Goal: Task Accomplishment & Management: Manage account settings

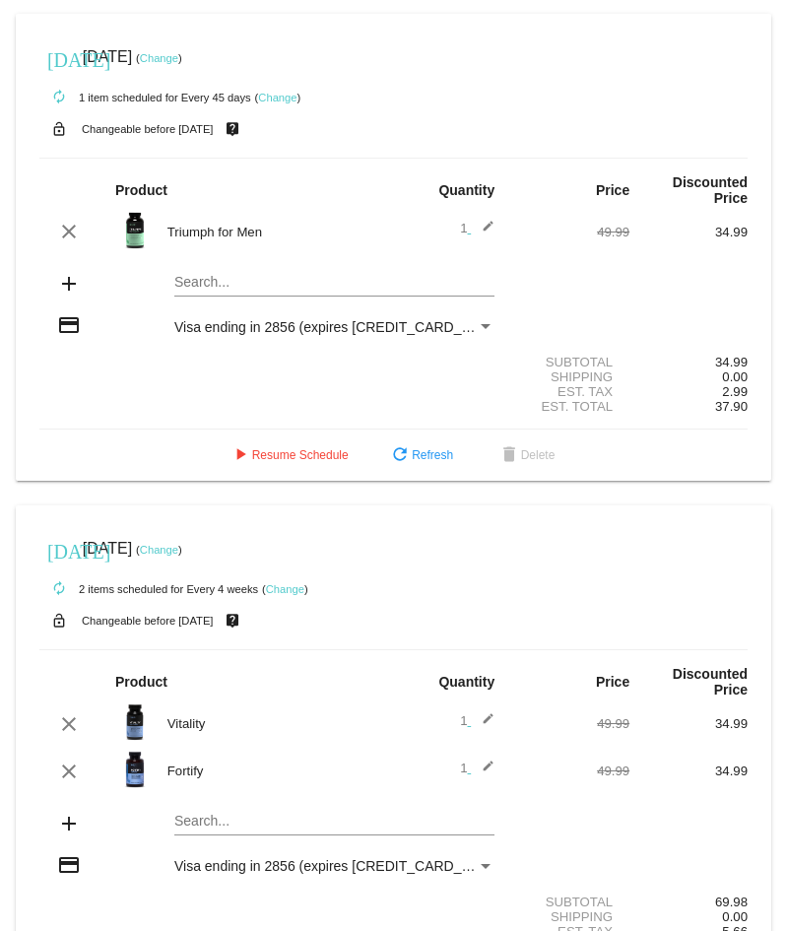
scroll to position [644, 0]
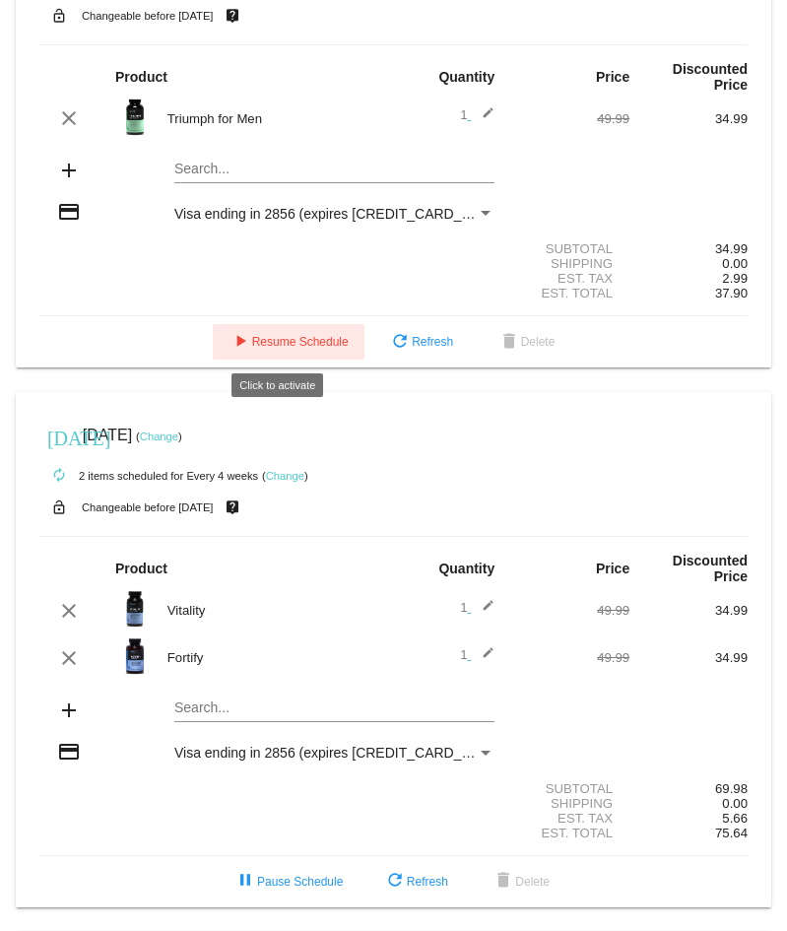
click at [313, 341] on span "play_arrow Resume Schedule" at bounding box center [289, 342] width 120 height 14
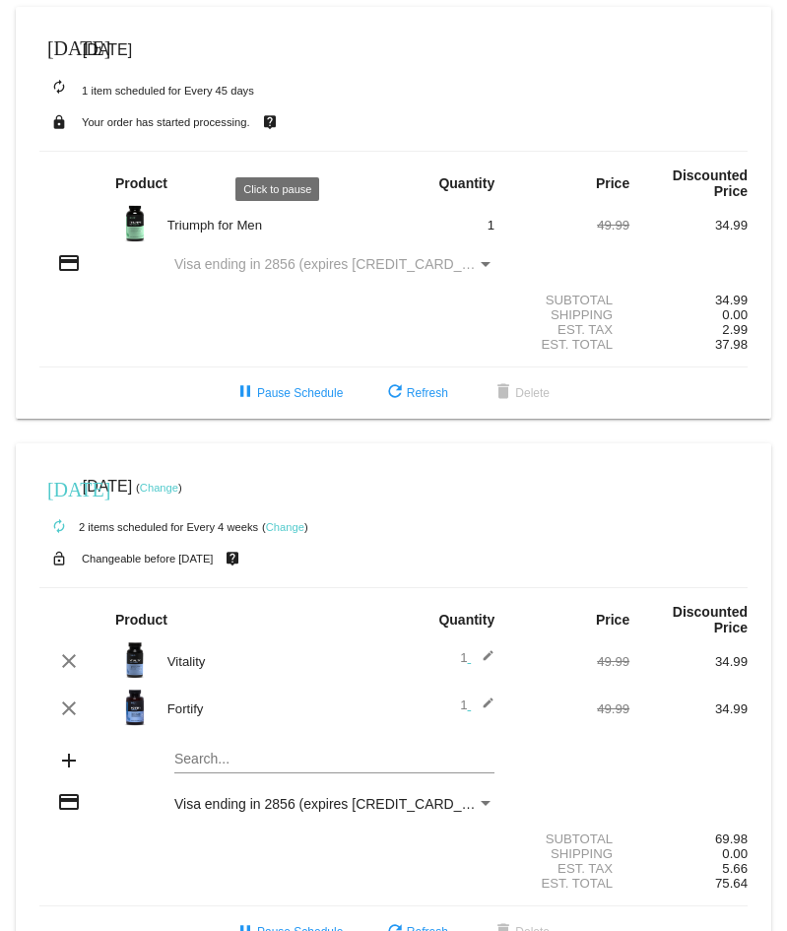
scroll to position [546, 0]
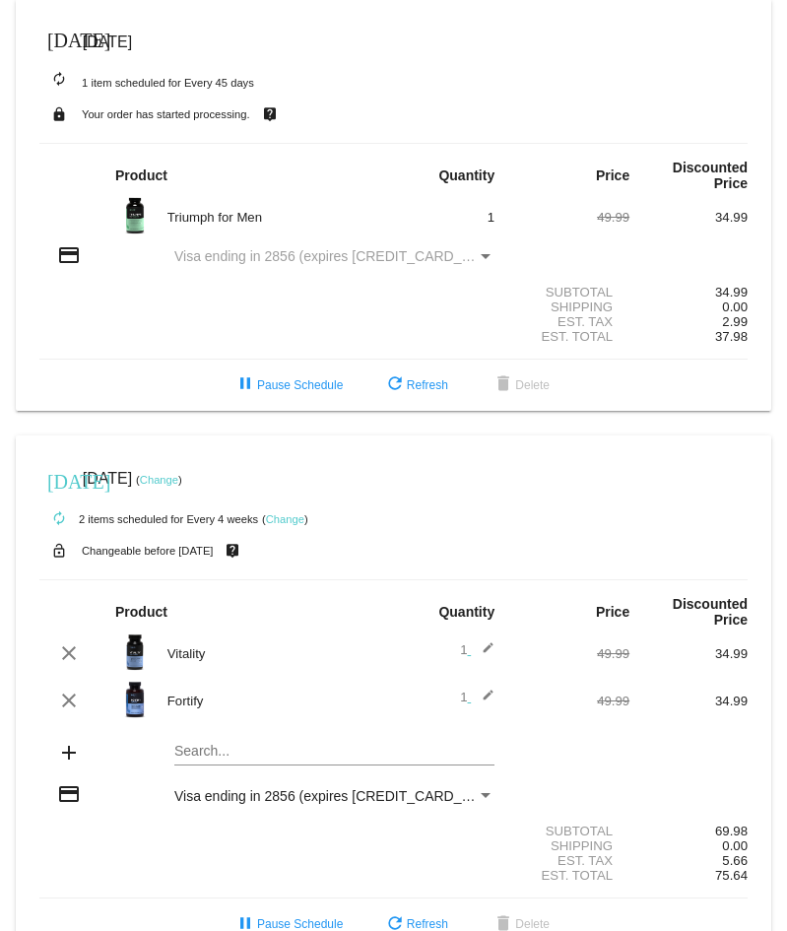
click at [132, 42] on span "[DATE]" at bounding box center [107, 41] width 49 height 17
click at [58, 43] on mat-icon "[DATE]" at bounding box center [59, 39] width 24 height 24
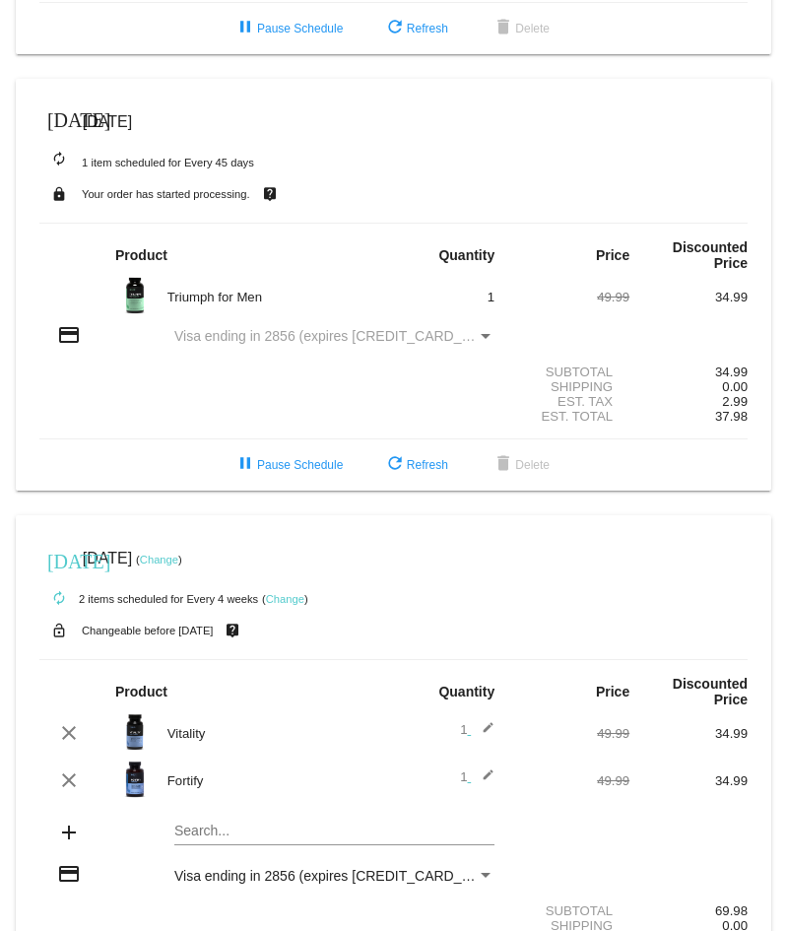
scroll to position [493, 0]
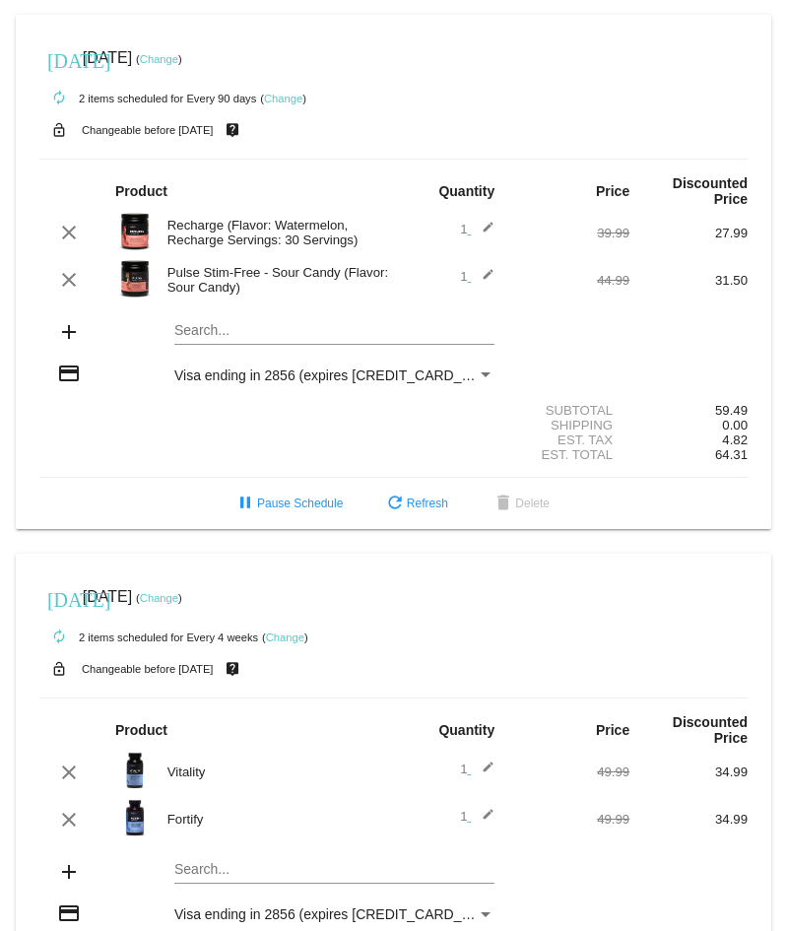
scroll to position [493, 0]
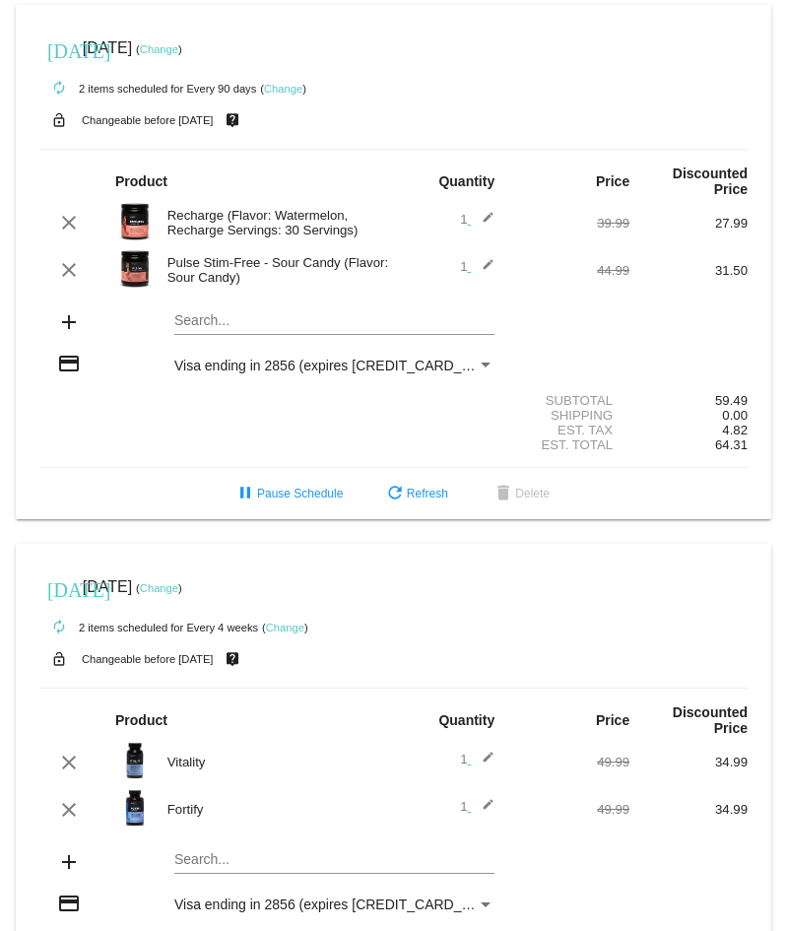
click at [178, 45] on link "Change" at bounding box center [159, 49] width 38 height 12
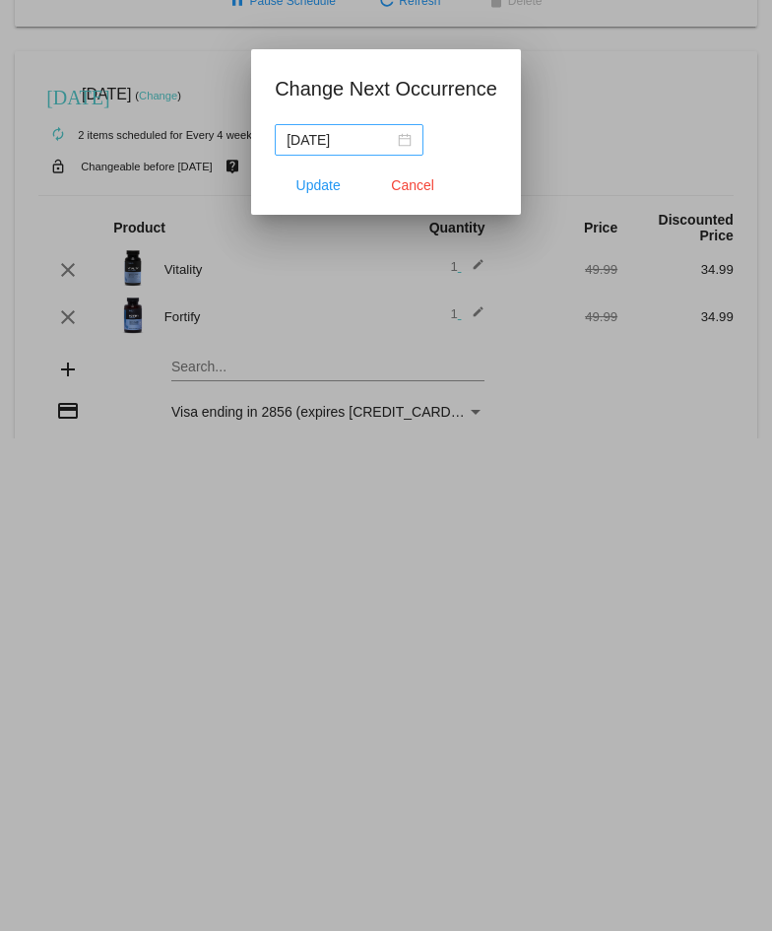
click at [404, 137] on div "2025-12-28" at bounding box center [349, 140] width 125 height 22
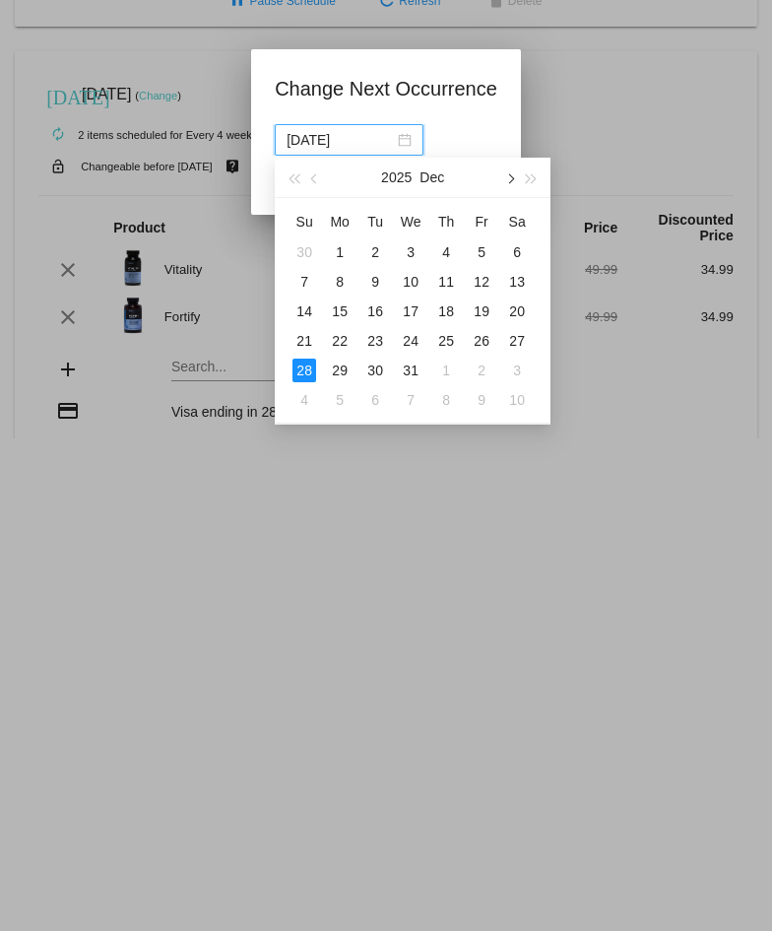
click at [512, 179] on span "button" at bounding box center [510, 179] width 10 height 10
click at [513, 340] on div "28" at bounding box center [517, 341] width 24 height 24
type input "2026-02-28"
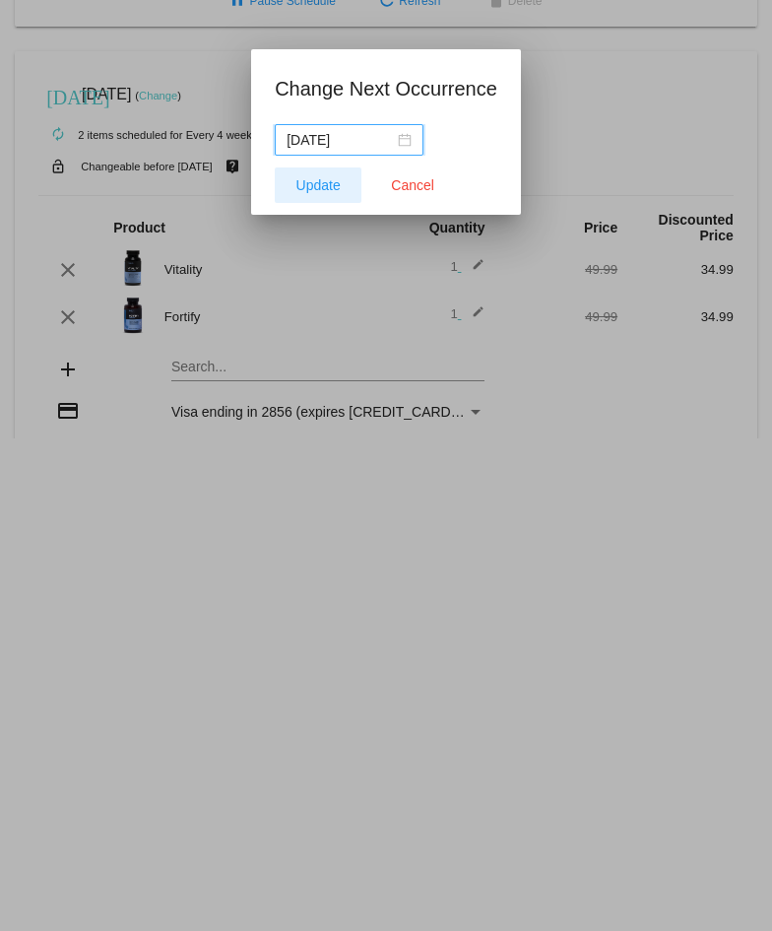
click at [324, 184] on span "Update" at bounding box center [319, 185] width 44 height 16
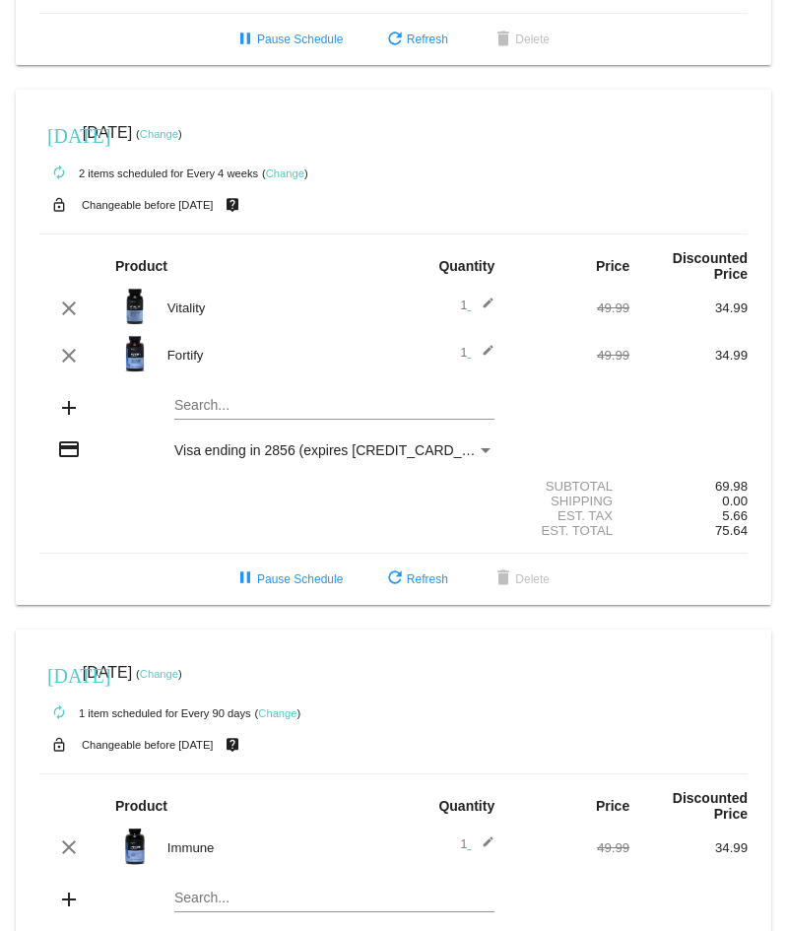
scroll to position [940, 0]
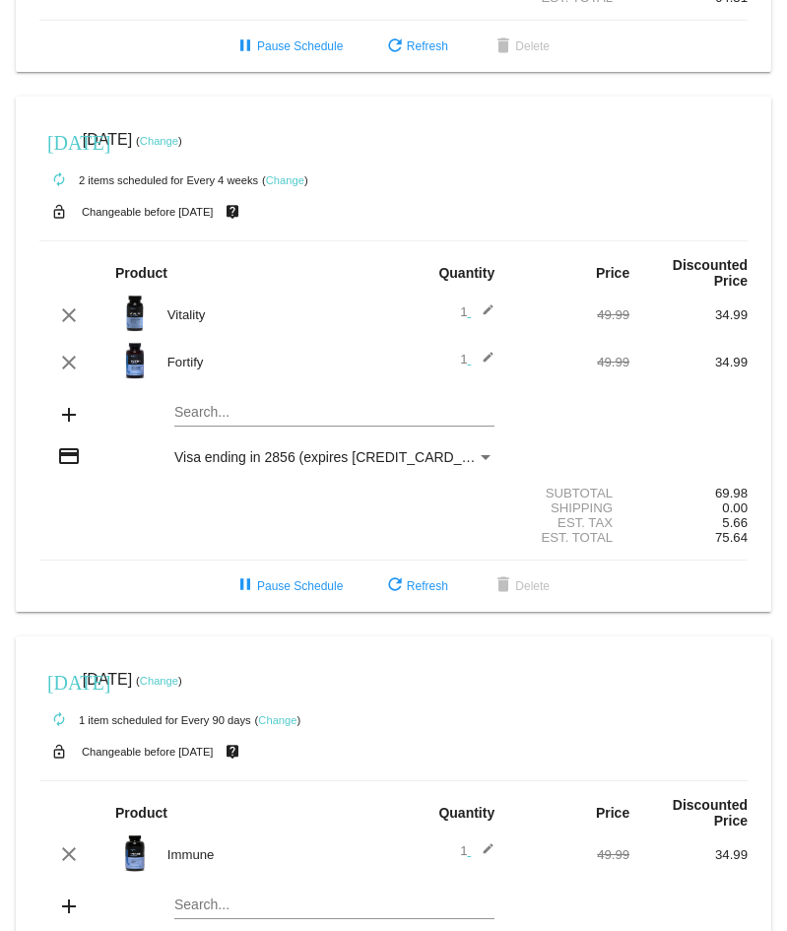
click at [178, 680] on link "Change" at bounding box center [159, 681] width 38 height 12
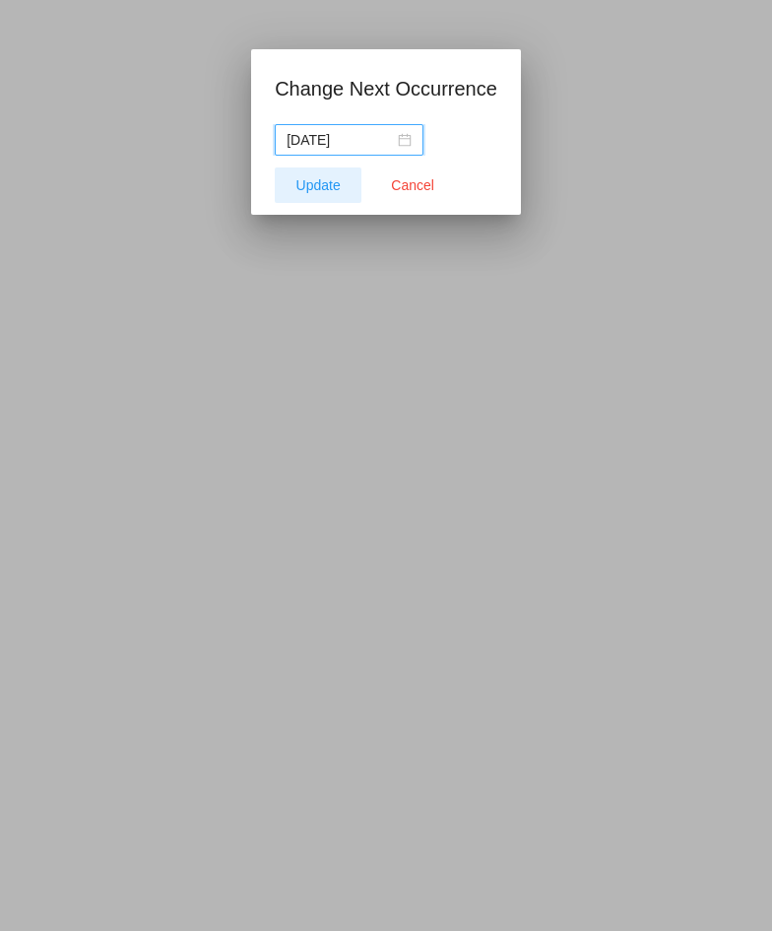
click at [318, 186] on span "Update" at bounding box center [319, 185] width 44 height 16
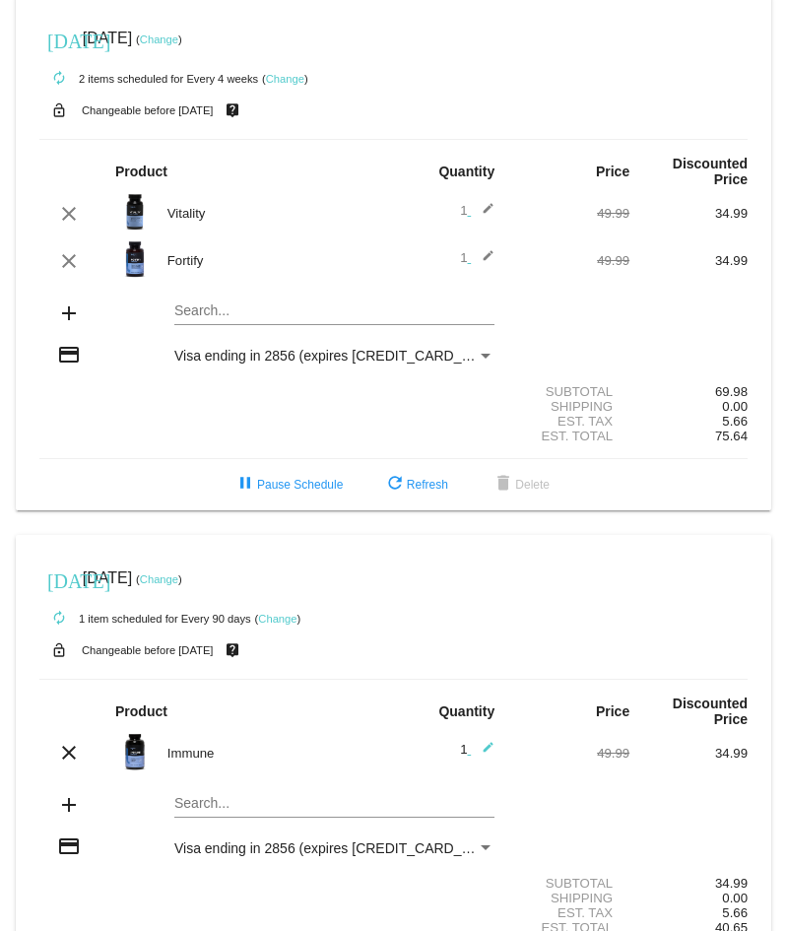
scroll to position [1137, 0]
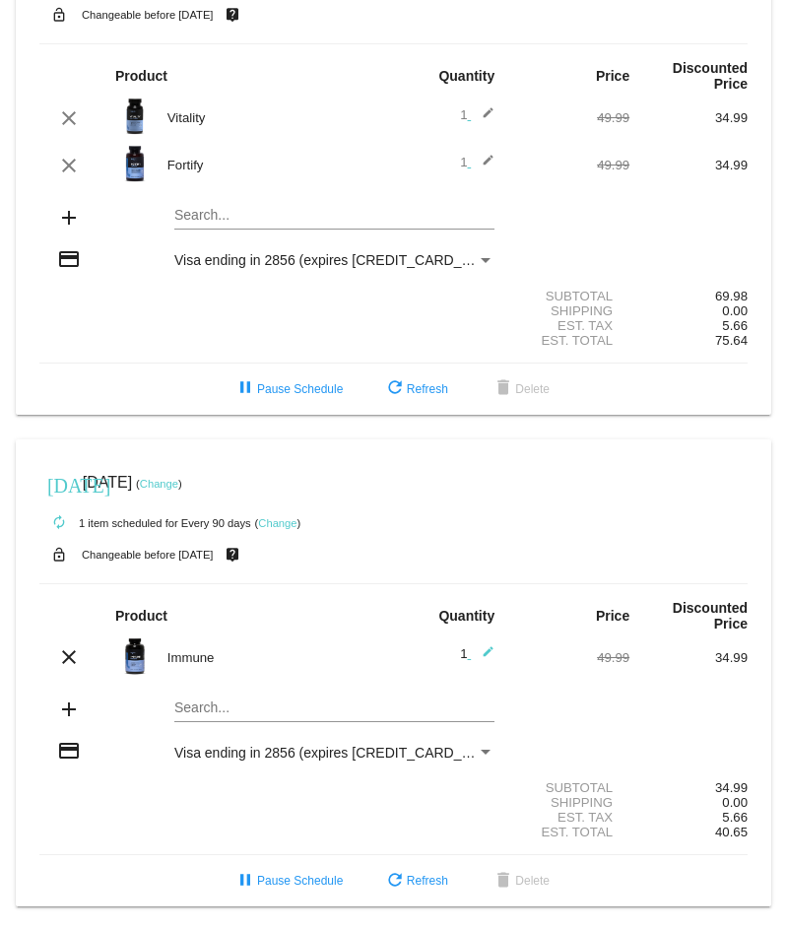
click at [178, 482] on link "Change" at bounding box center [159, 484] width 38 height 12
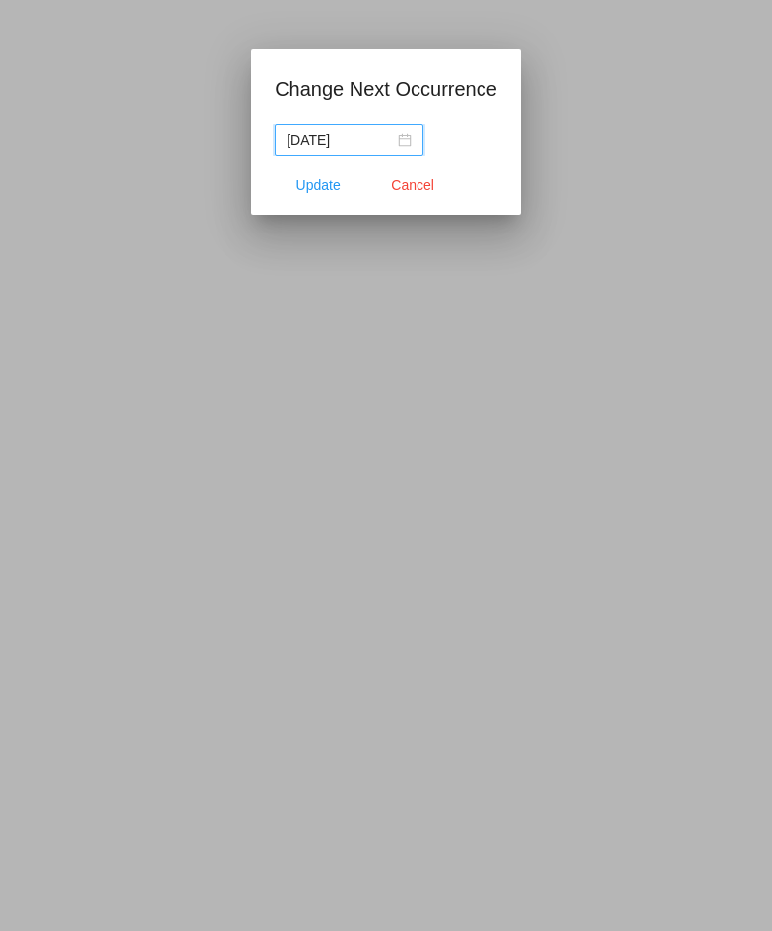
click at [347, 140] on input "2025-10-30" at bounding box center [340, 140] width 107 height 22
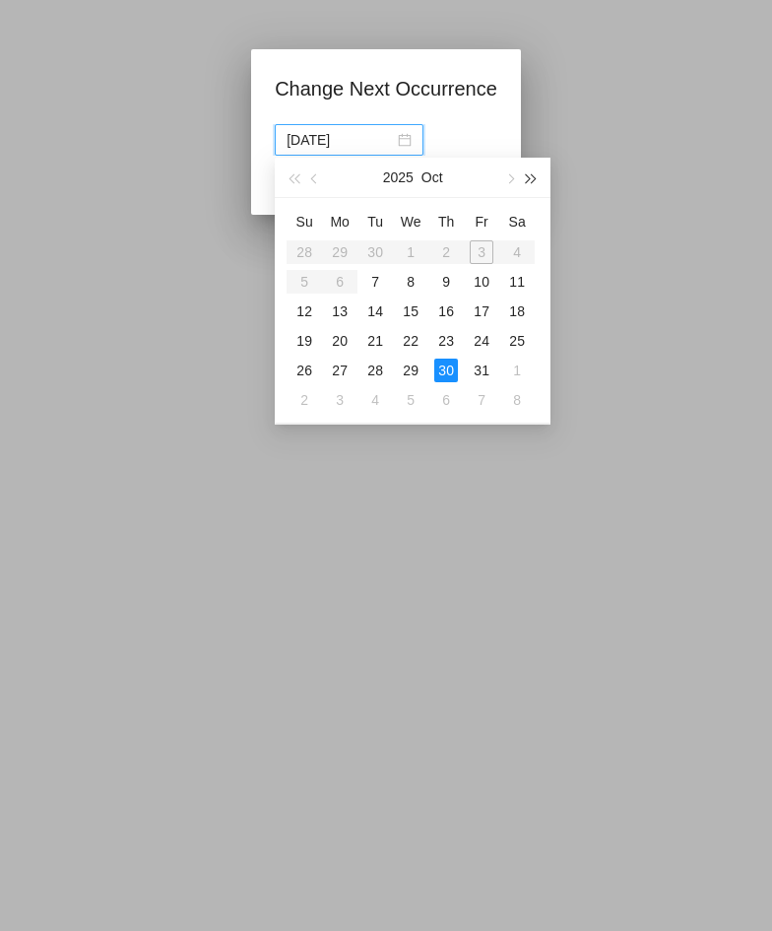
click at [529, 177] on span "button" at bounding box center [532, 179] width 10 height 10
click at [293, 175] on span "button" at bounding box center [294, 179] width 10 height 10
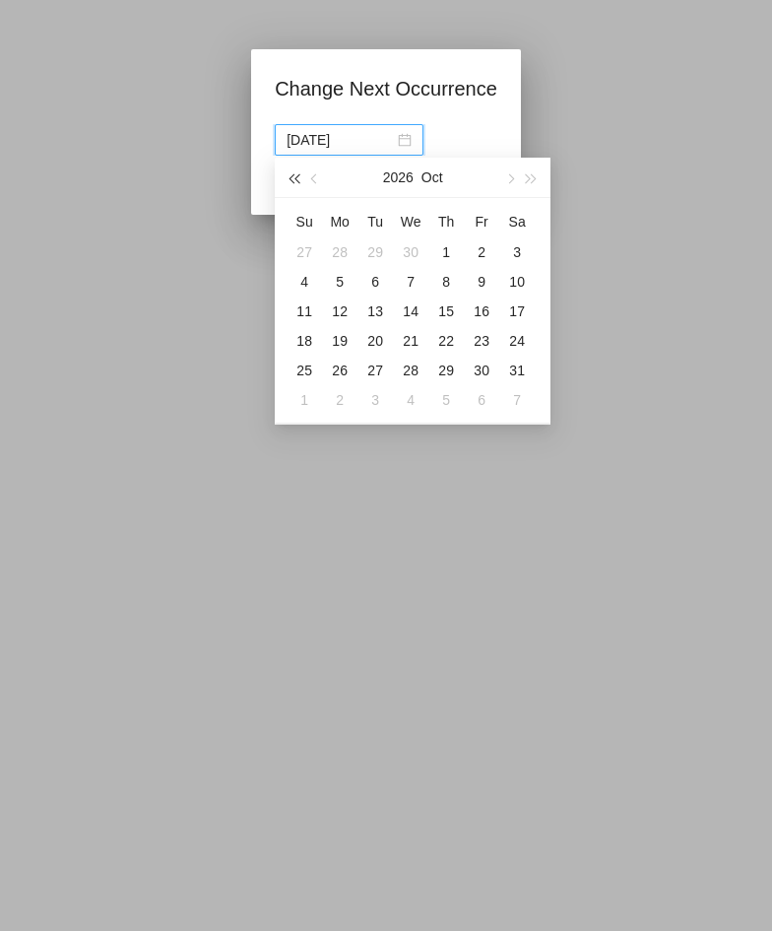
click at [298, 180] on span "button" at bounding box center [294, 179] width 10 height 10
click at [513, 179] on span "button" at bounding box center [510, 179] width 10 height 10
click at [511, 179] on span "button" at bounding box center [510, 179] width 10 height 10
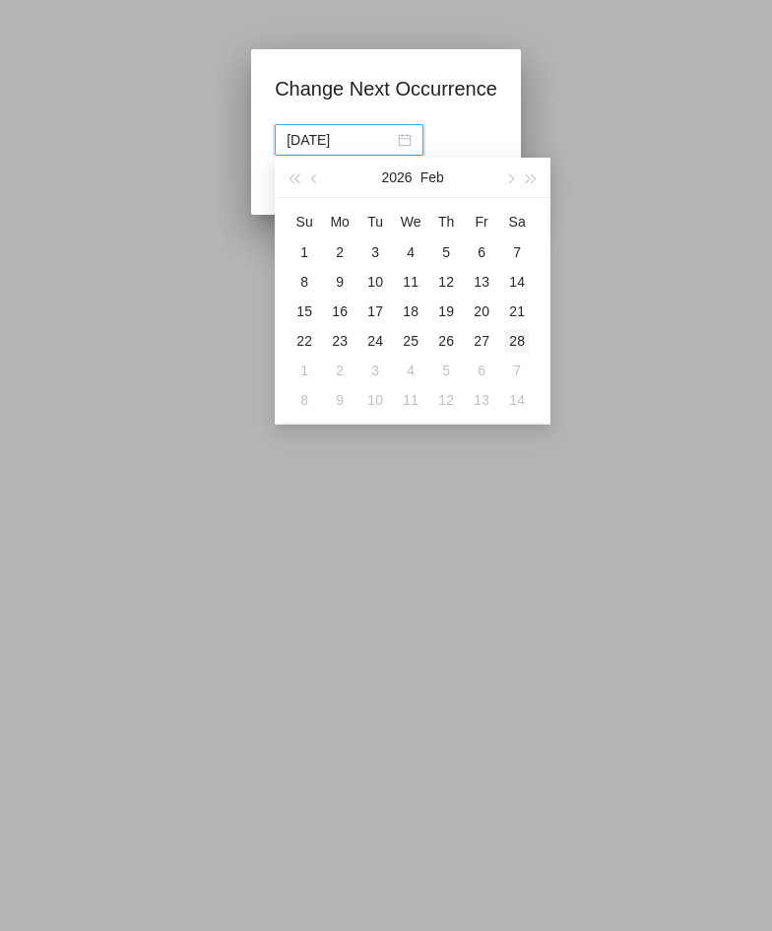
click at [518, 338] on div "28" at bounding box center [517, 341] width 24 height 24
type input "2026-02-28"
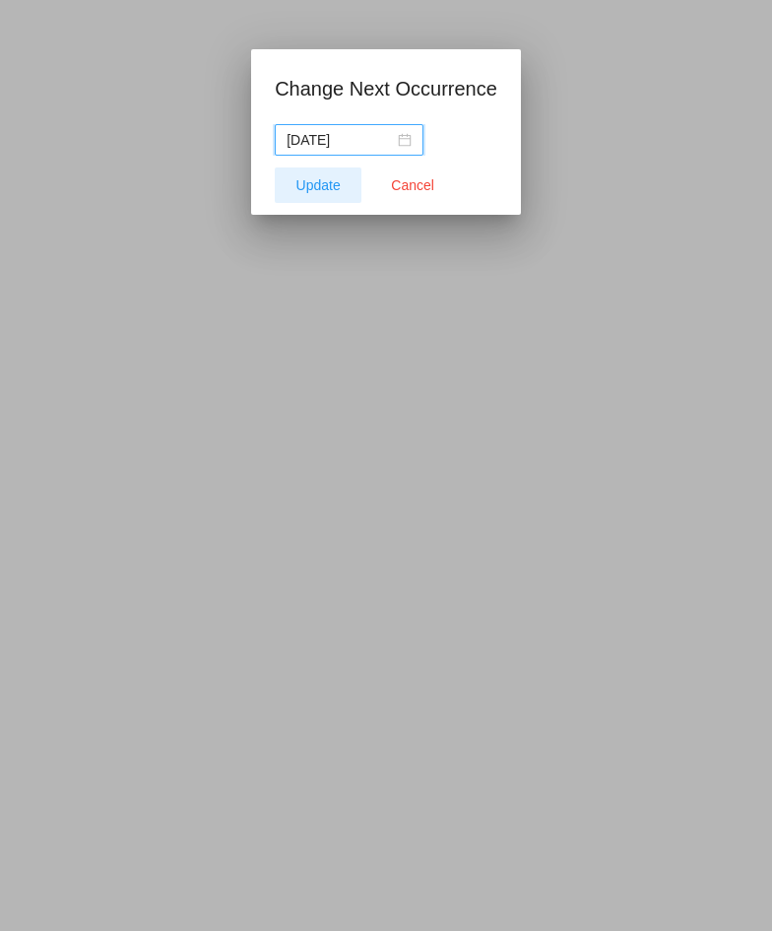
click at [329, 191] on span "Update" at bounding box center [319, 185] width 44 height 16
